Goal: Use online tool/utility: Utilize a website feature to perform a specific function

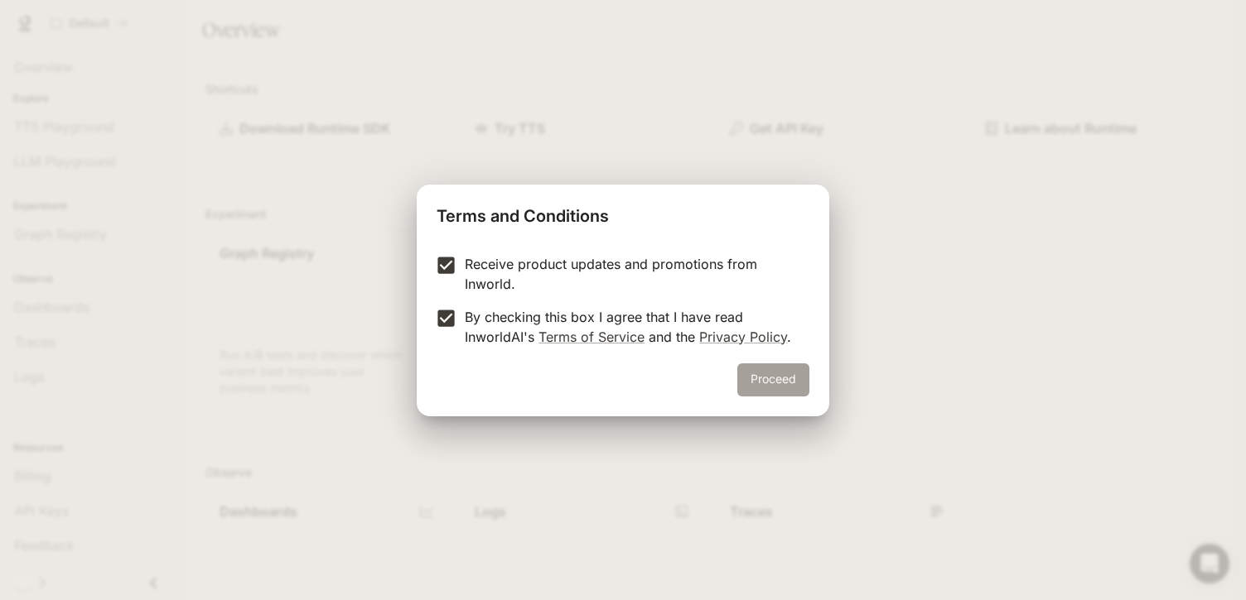
click at [772, 378] on button "Proceed" at bounding box center [773, 380] width 72 height 33
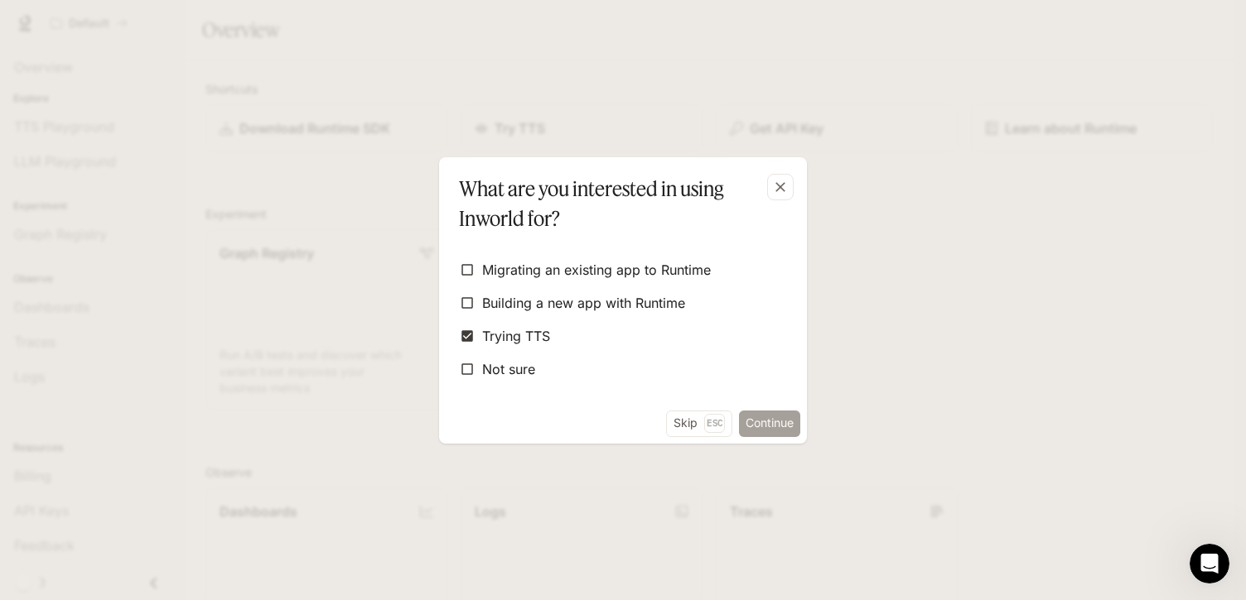
click at [741, 414] on button "Continue" at bounding box center [769, 424] width 61 height 27
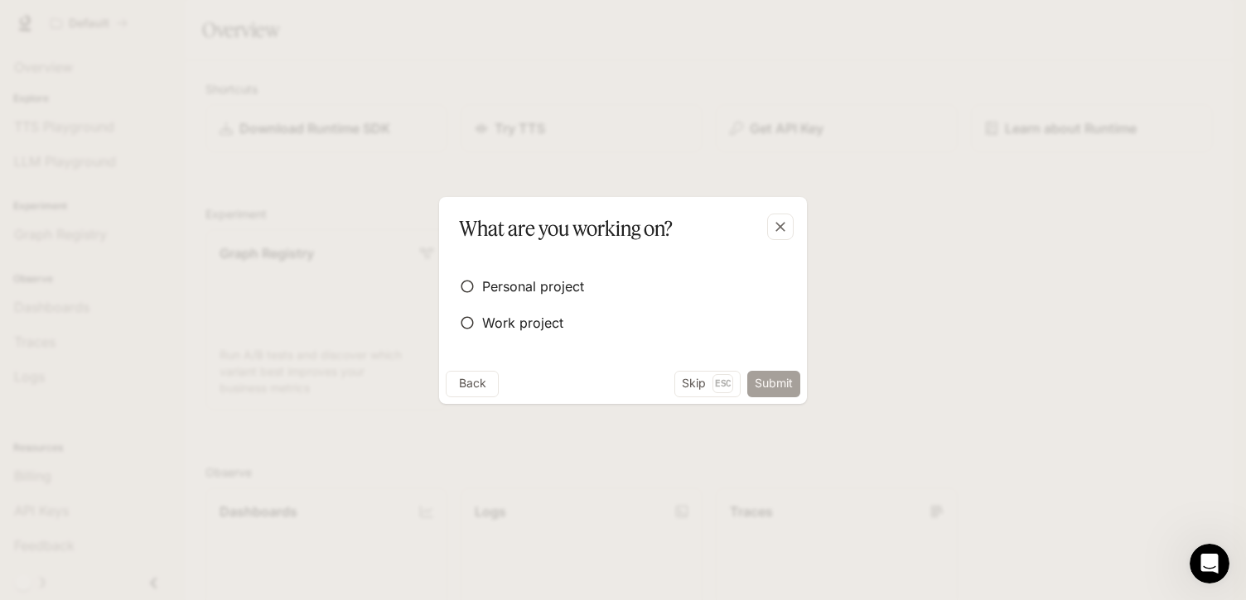
click at [777, 383] on button "Submit" at bounding box center [773, 384] width 53 height 27
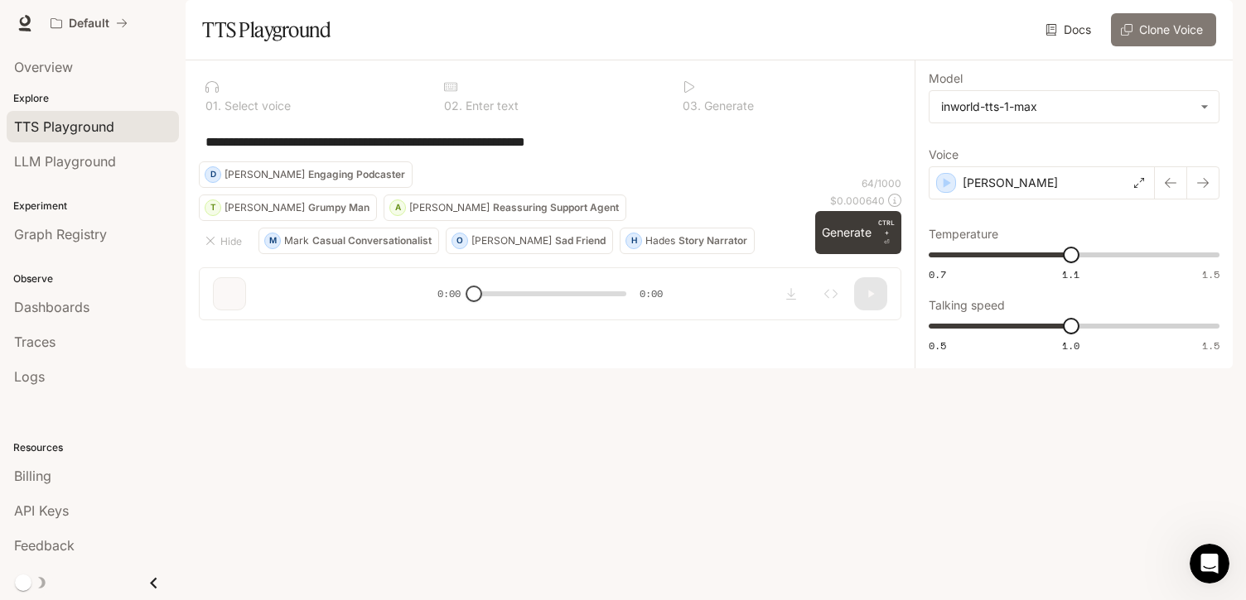
click at [1152, 46] on button "Clone Voice" at bounding box center [1163, 29] width 105 height 33
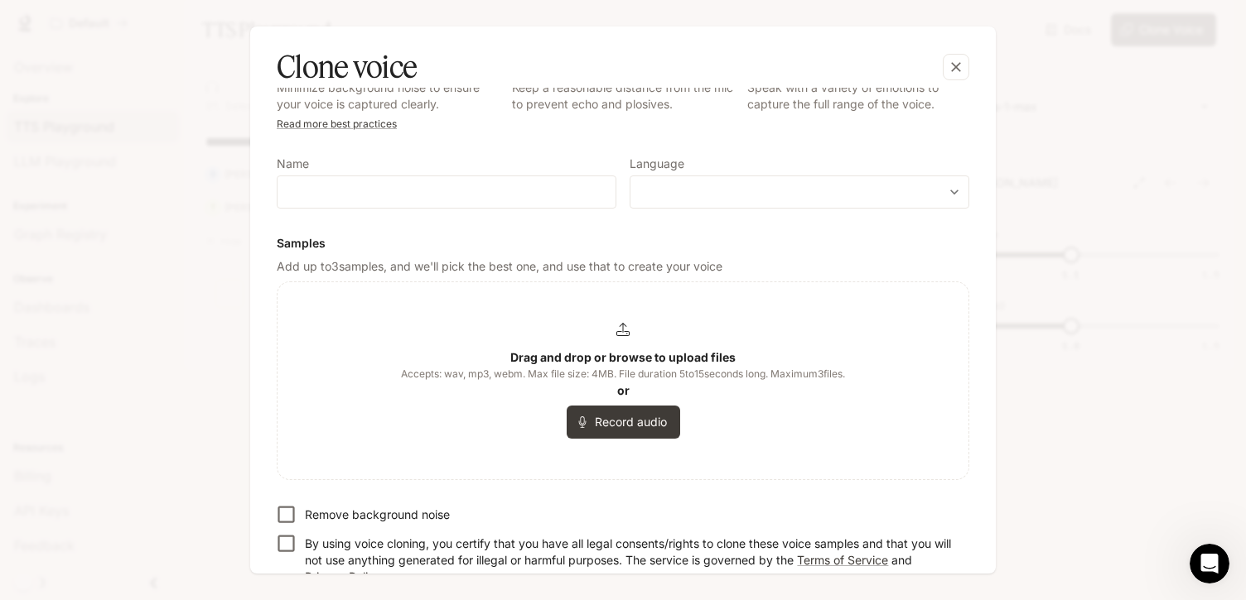
scroll to position [144, 0]
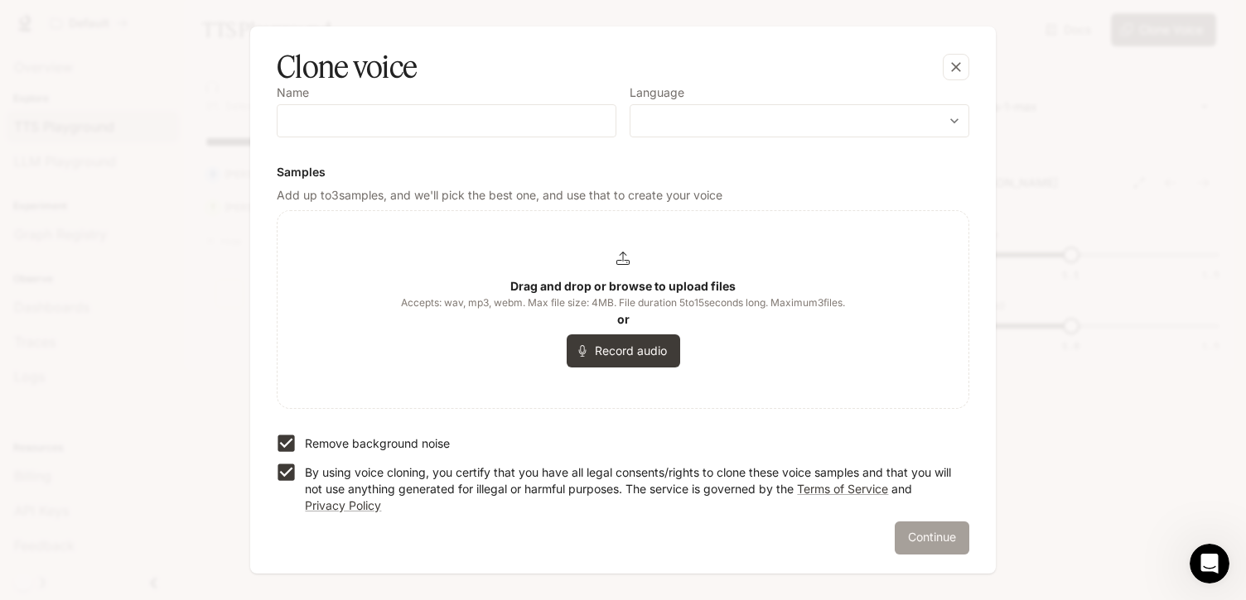
click at [929, 534] on button "Continue" at bounding box center [931, 538] width 75 height 33
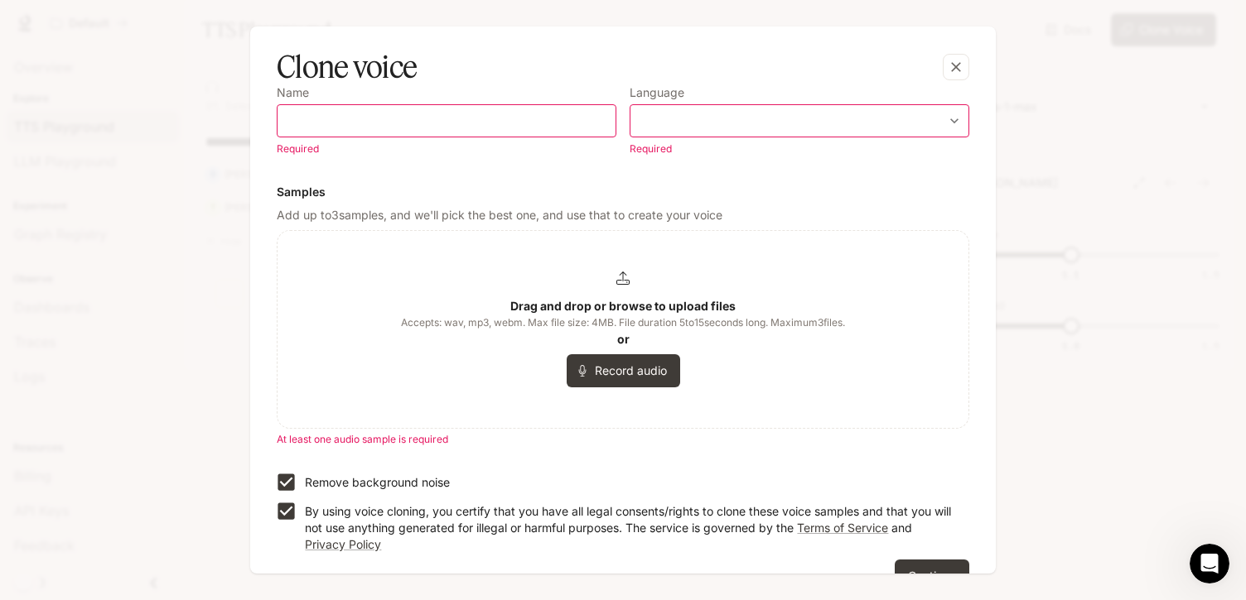
click at [516, 111] on div "​" at bounding box center [447, 120] width 340 height 33
click at [885, 115] on body "**********" at bounding box center [623, 300] width 1246 height 600
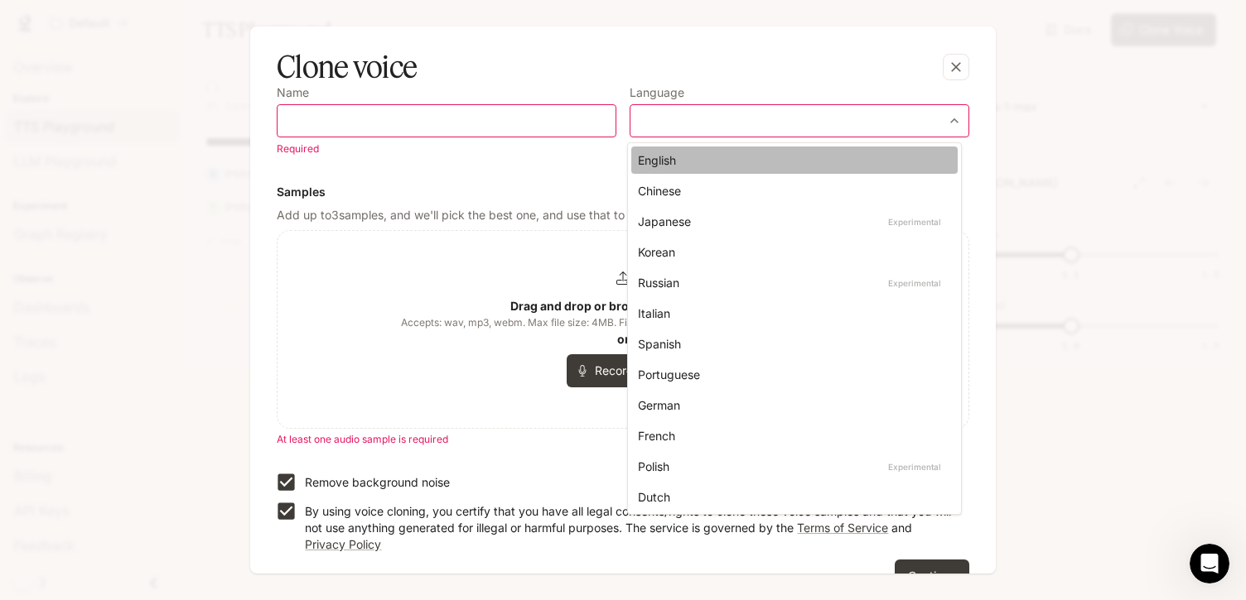
click at [687, 166] on div "English" at bounding box center [791, 160] width 306 height 17
type input "*****"
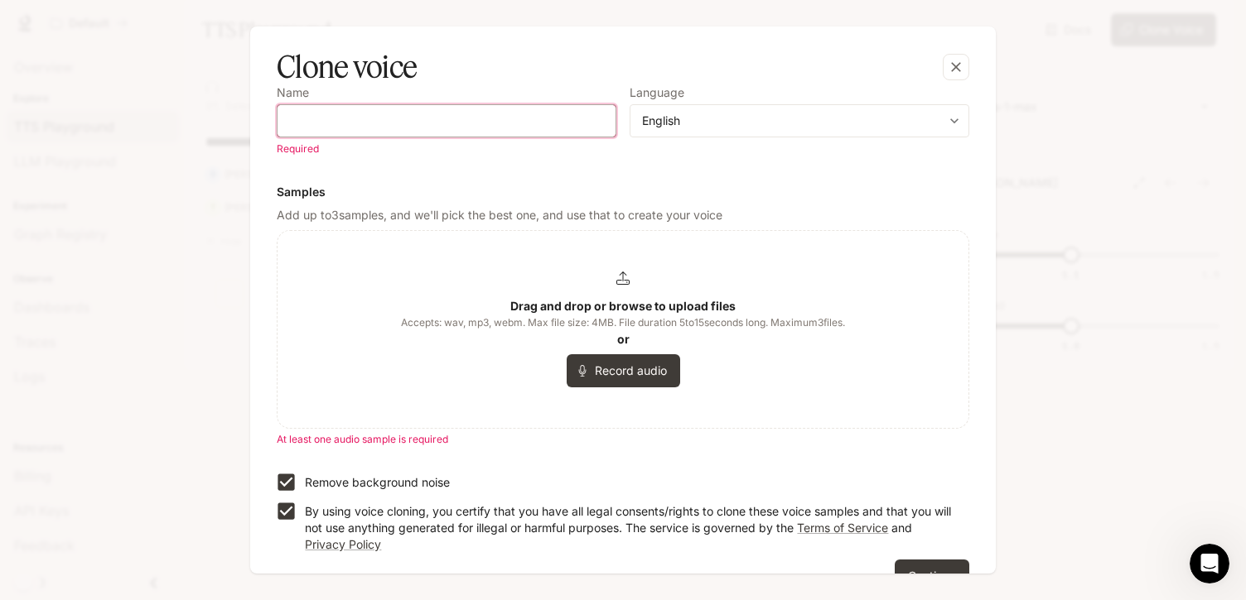
click at [437, 116] on input "text" at bounding box center [446, 121] width 338 height 17
type input "**********"
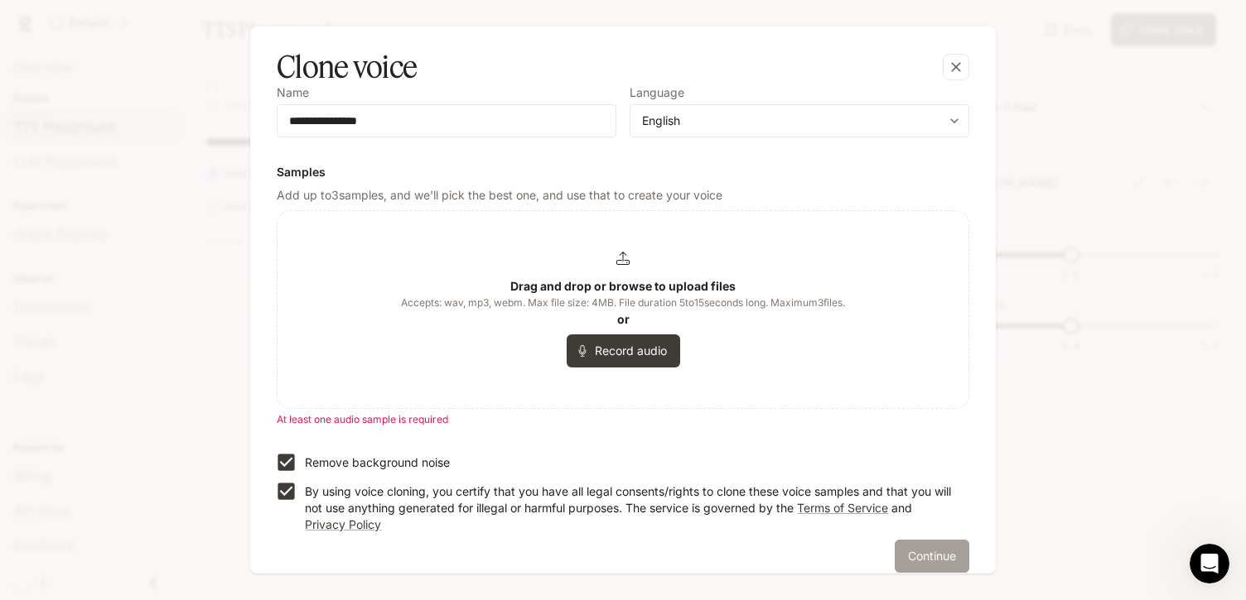
click at [918, 552] on button "Continue" at bounding box center [931, 556] width 75 height 33
click at [923, 558] on button "Continue" at bounding box center [931, 556] width 75 height 33
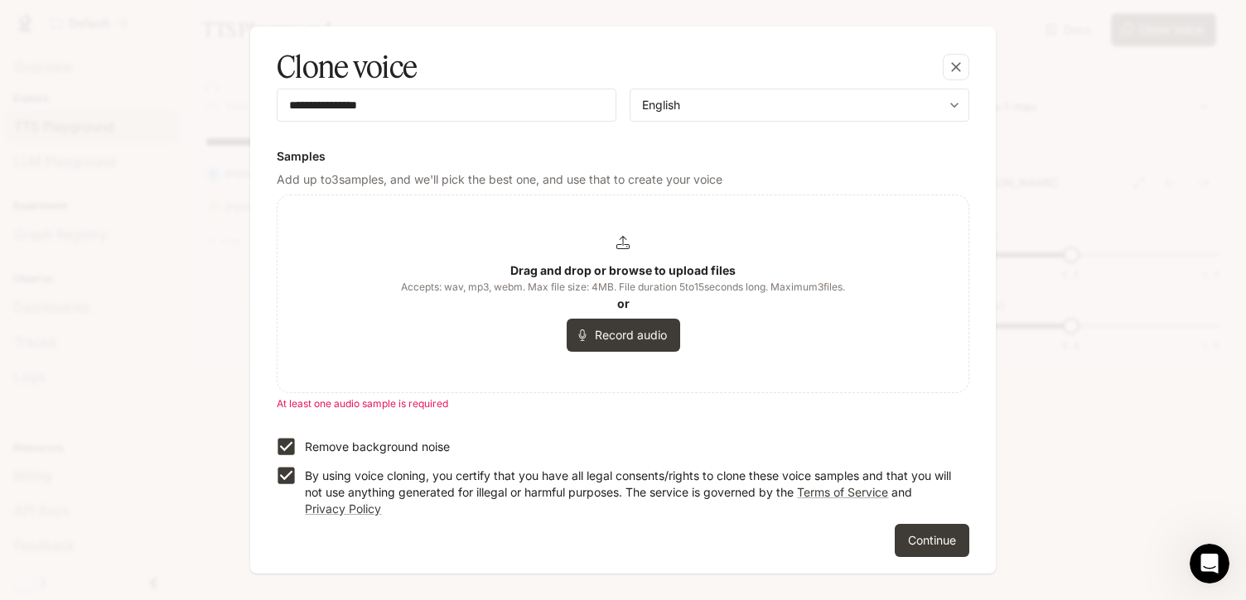
scroll to position [163, 0]
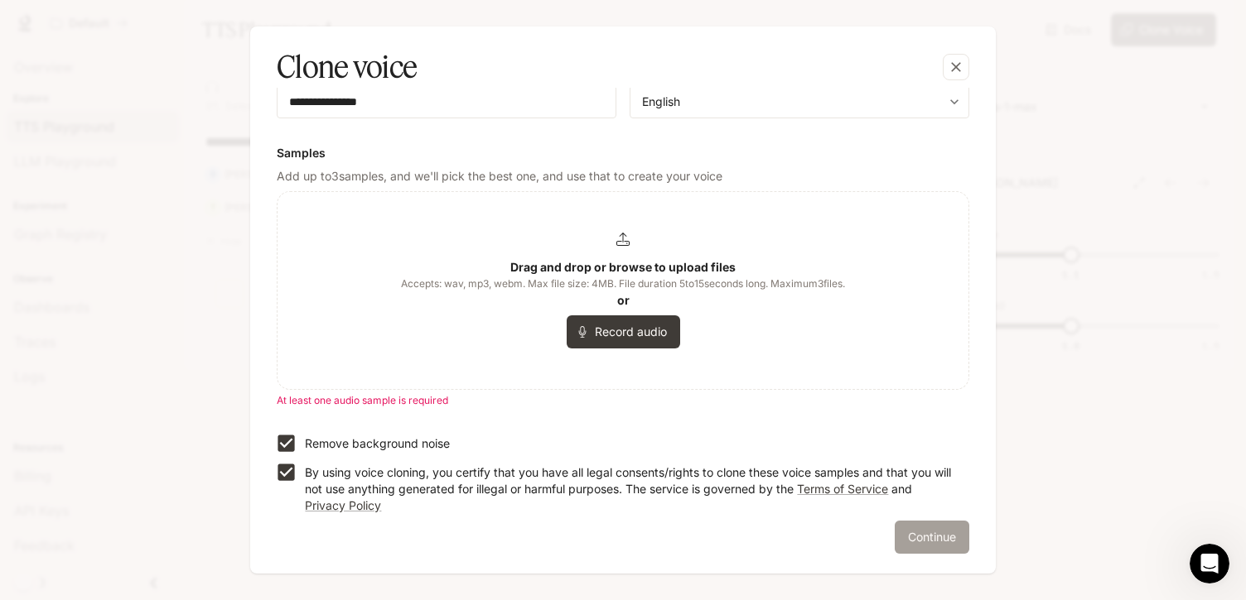
click at [918, 530] on button "Continue" at bounding box center [931, 537] width 75 height 33
click at [916, 537] on button "Continue" at bounding box center [931, 537] width 75 height 33
